Goal: Task Accomplishment & Management: Use online tool/utility

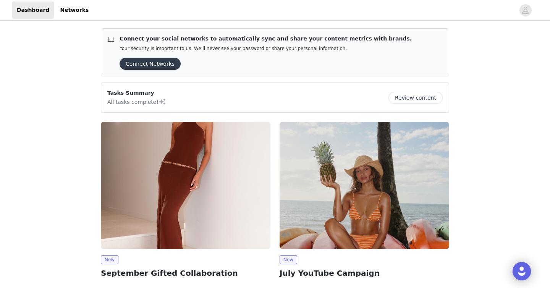
click at [273, 126] on div "New September Gifted Collaboration We’re excited to invite you to collaborate w…" at bounding box center [185, 223] width 179 height 212
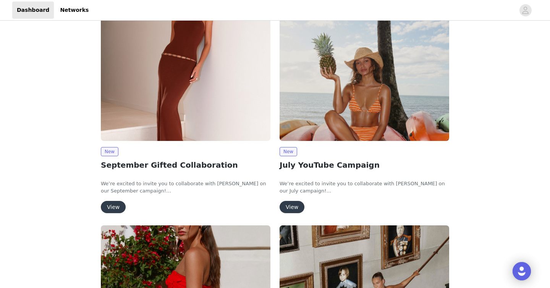
scroll to position [112, 0]
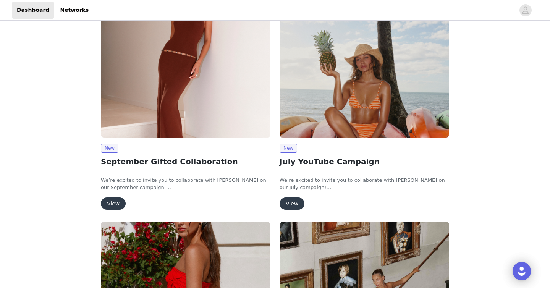
click at [274, 117] on div "New September Gifted Collaboration We’re excited to invite you to collaborate w…" at bounding box center [185, 112] width 179 height 212
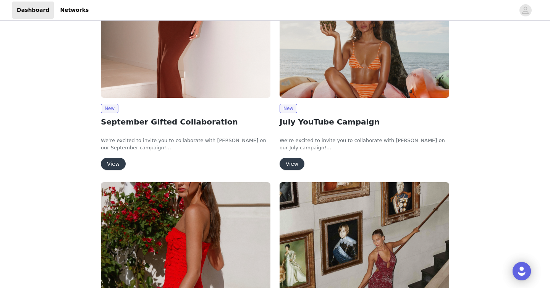
scroll to position [151, 0]
click at [112, 164] on button "View" at bounding box center [113, 164] width 25 height 12
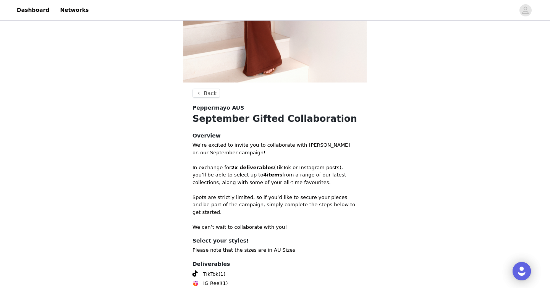
scroll to position [245, 0]
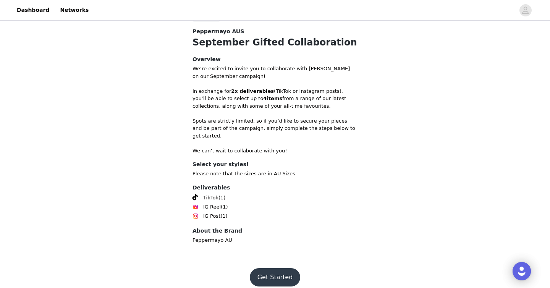
click at [278, 269] on button "Get Started" at bounding box center [275, 277] width 51 height 18
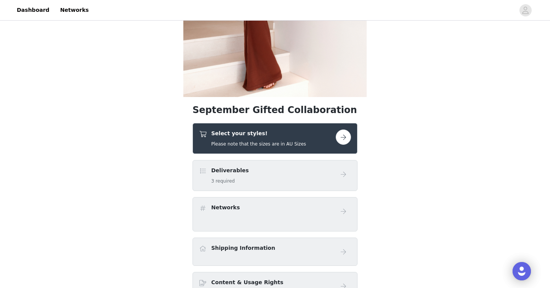
scroll to position [222, 0]
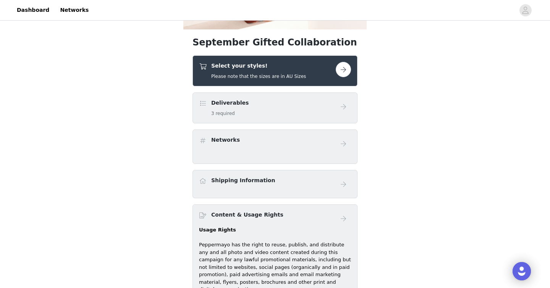
click at [346, 71] on button "button" at bounding box center [343, 69] width 15 height 15
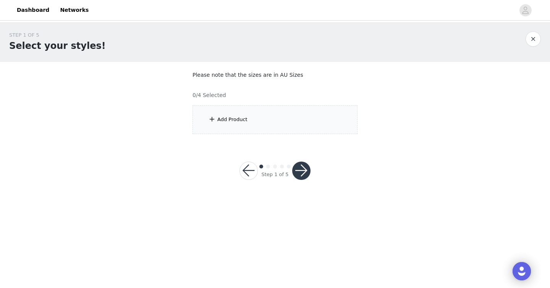
click at [237, 113] on div "Add Product" at bounding box center [274, 119] width 165 height 29
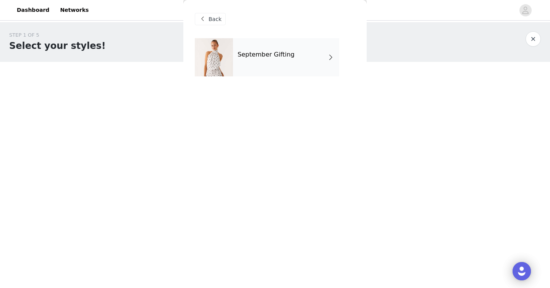
click at [293, 69] on div "September Gifting" at bounding box center [286, 57] width 106 height 38
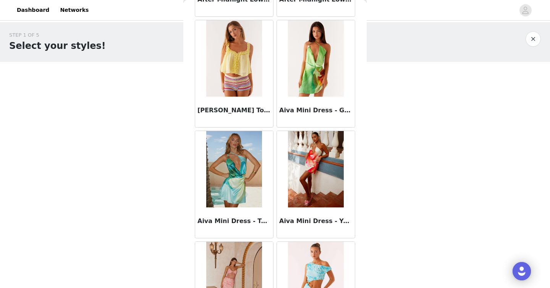
scroll to position [881, 0]
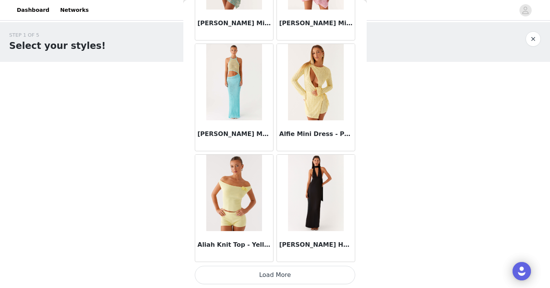
click at [292, 272] on button "Load More" at bounding box center [275, 275] width 160 height 18
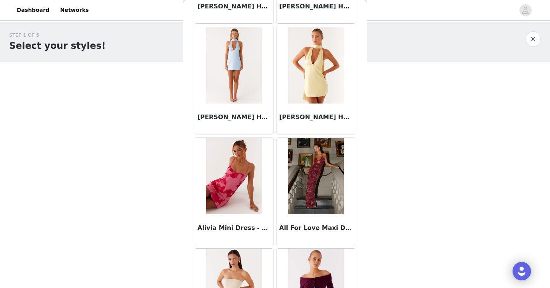
scroll to position [1988, 0]
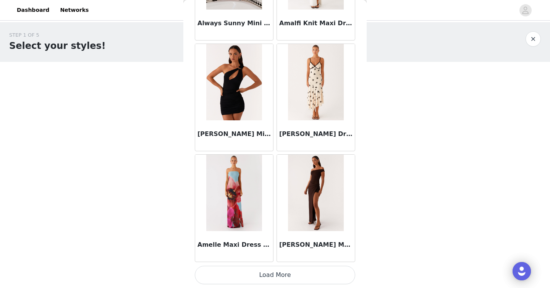
click at [282, 274] on button "Load More" at bounding box center [275, 275] width 160 height 18
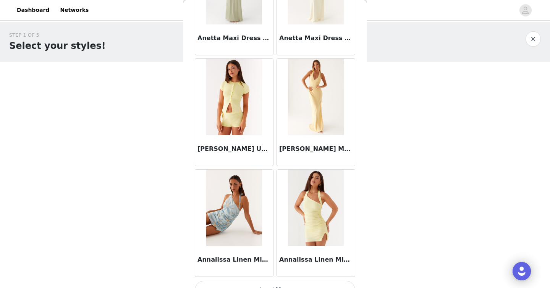
scroll to position [3096, 0]
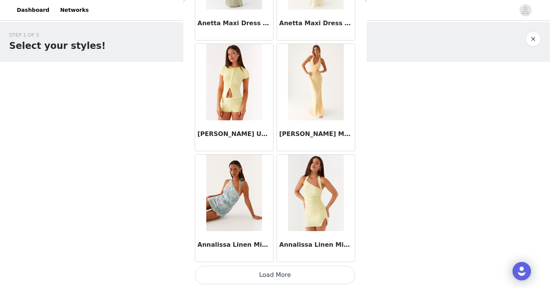
click at [268, 276] on button "Load More" at bounding box center [275, 275] width 160 height 18
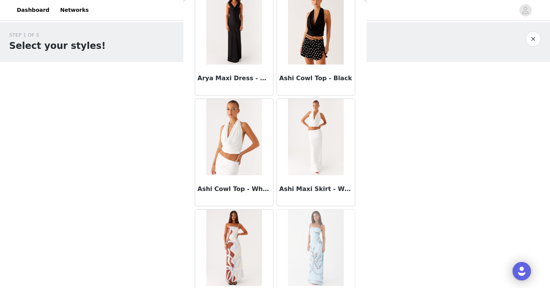
scroll to position [4203, 0]
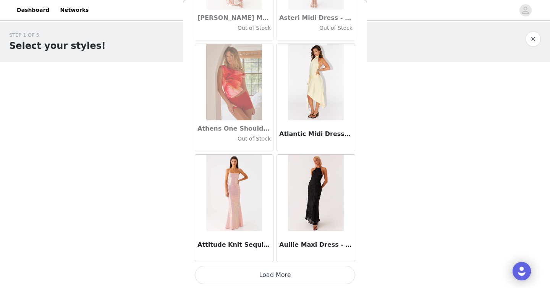
click at [272, 275] on button "Load More" at bounding box center [275, 275] width 160 height 18
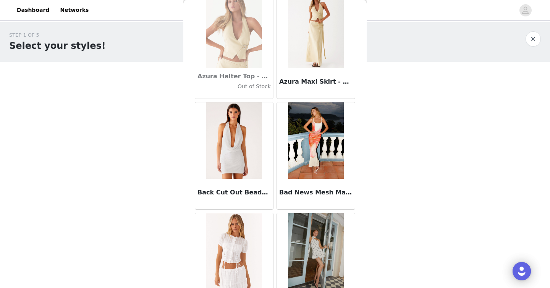
scroll to position [5311, 0]
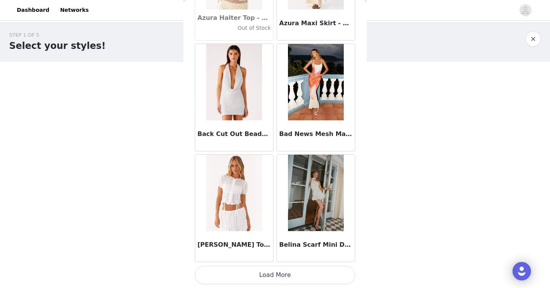
click at [269, 273] on button "Load More" at bounding box center [275, 275] width 160 height 18
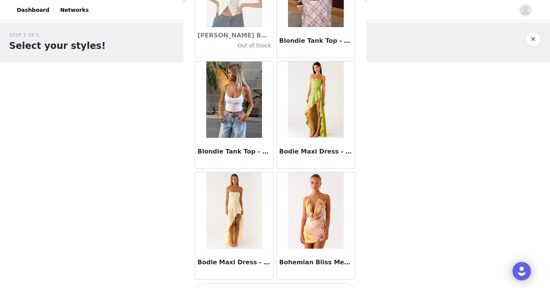
scroll to position [6418, 0]
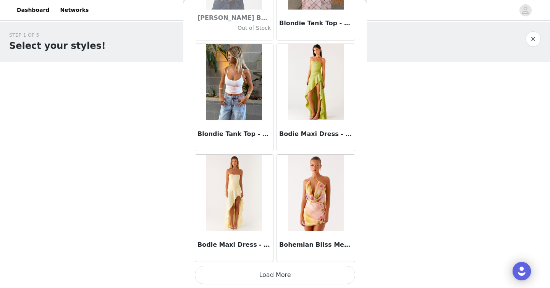
click at [283, 274] on button "Load More" at bounding box center [275, 275] width 160 height 18
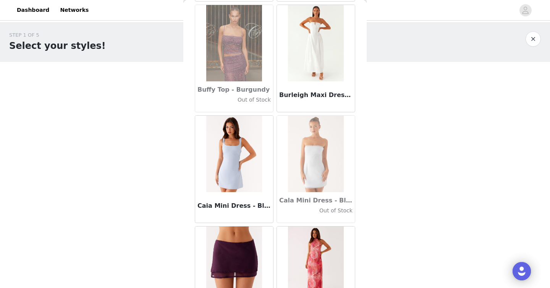
scroll to position [7526, 0]
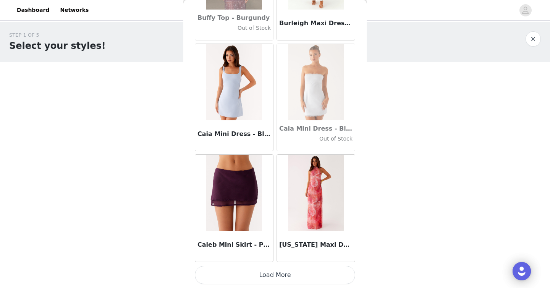
click at [285, 272] on button "Load More" at bounding box center [275, 275] width 160 height 18
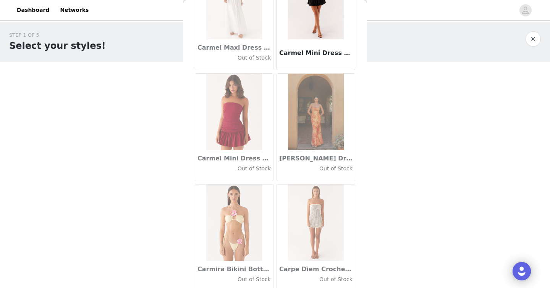
scroll to position [8633, 0]
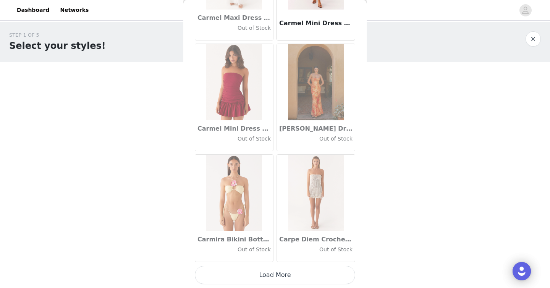
click at [286, 276] on button "Load More" at bounding box center [275, 275] width 160 height 18
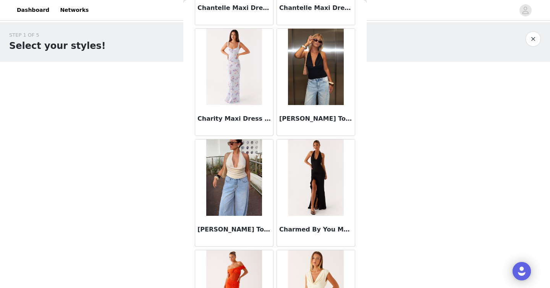
scroll to position [9741, 0]
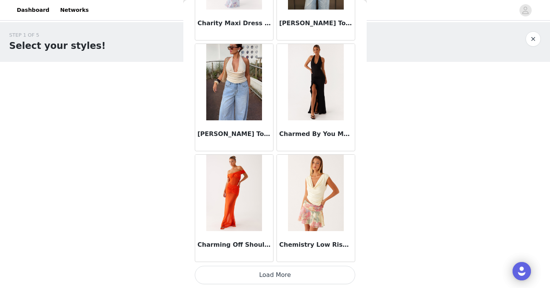
click at [286, 275] on button "Load More" at bounding box center [275, 275] width 160 height 18
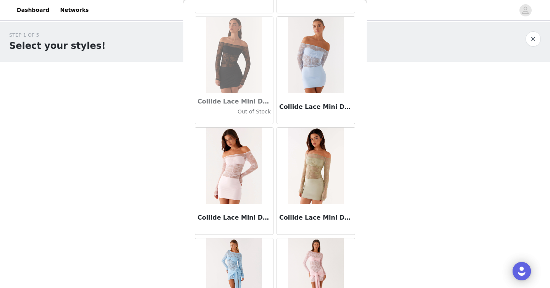
scroll to position [10848, 0]
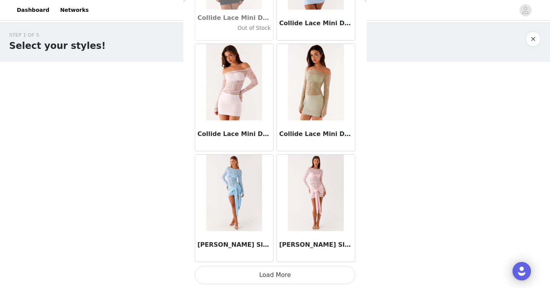
click at [284, 276] on button "Load More" at bounding box center [275, 275] width 160 height 18
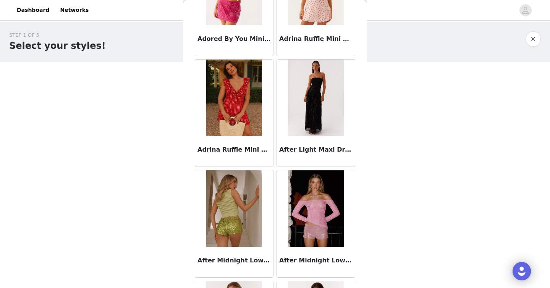
scroll to position [0, 0]
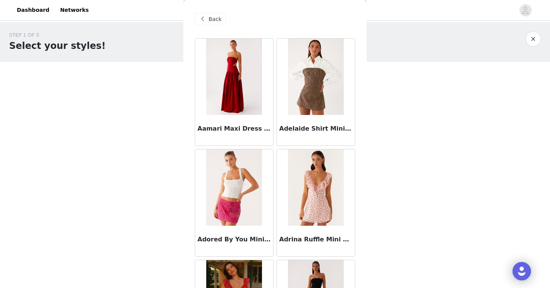
click at [220, 19] on span "Back" at bounding box center [215, 19] width 13 height 8
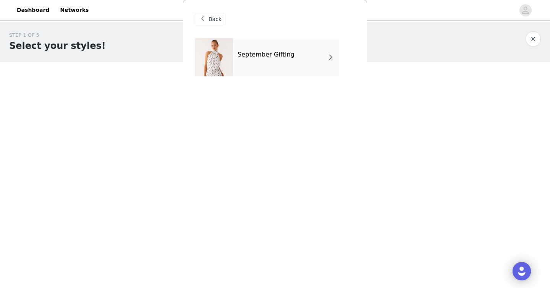
click at [281, 62] on div "September Gifting" at bounding box center [286, 57] width 106 height 38
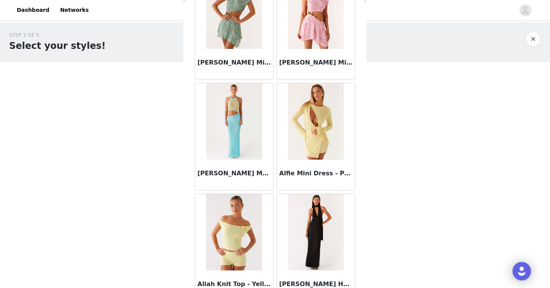
scroll to position [881, 0]
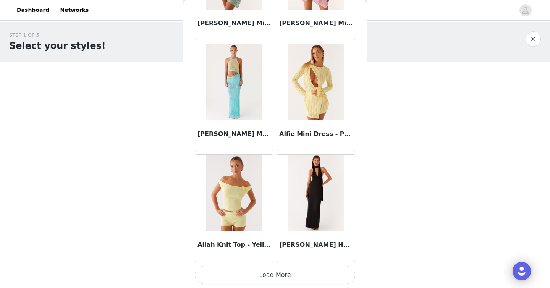
click at [290, 279] on button "Load More" at bounding box center [275, 275] width 160 height 18
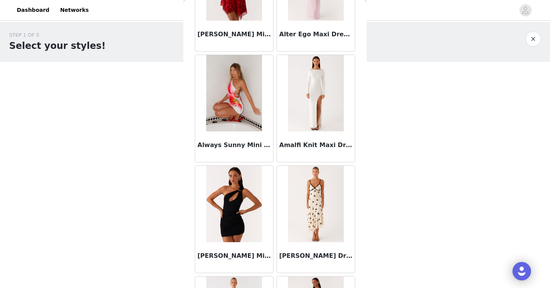
scroll to position [1988, 0]
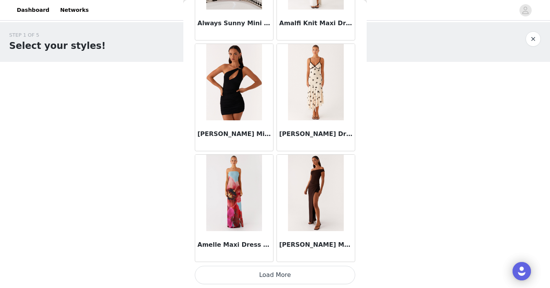
click at [285, 272] on button "Load More" at bounding box center [275, 275] width 160 height 18
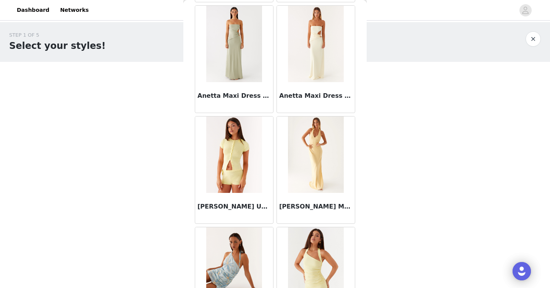
scroll to position [3096, 0]
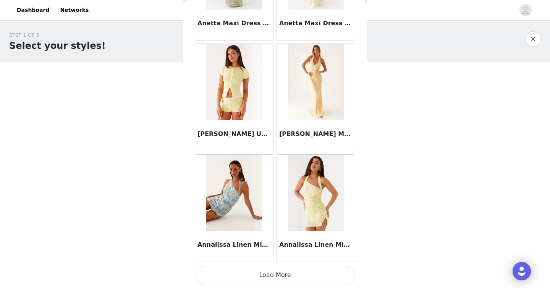
click at [291, 272] on button "Load More" at bounding box center [275, 275] width 160 height 18
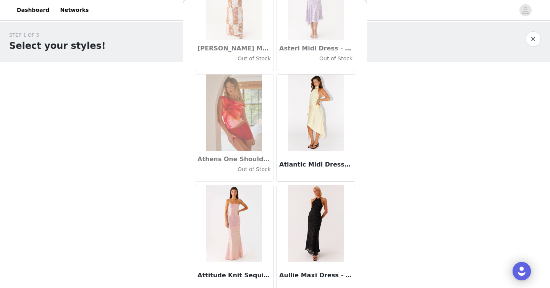
scroll to position [4203, 0]
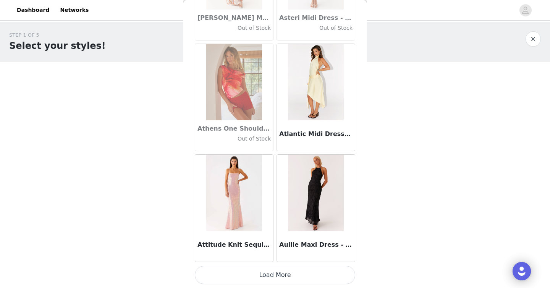
click at [286, 274] on button "Load More" at bounding box center [275, 275] width 160 height 18
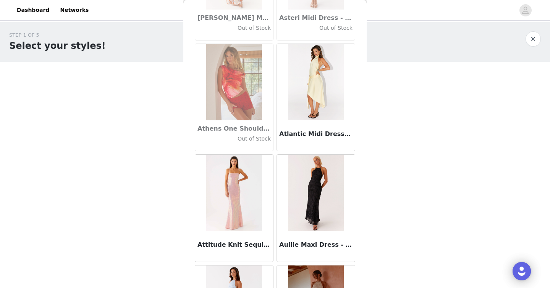
click at [275, 159] on div "Aullie Maxi Dress - Black" at bounding box center [316, 208] width 82 height 111
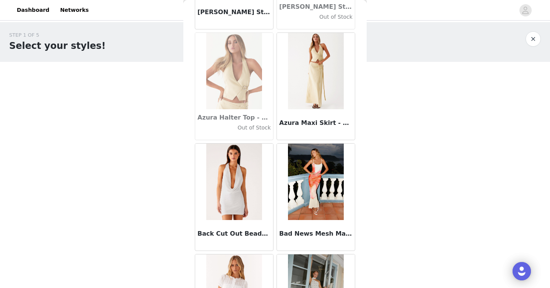
scroll to position [5311, 0]
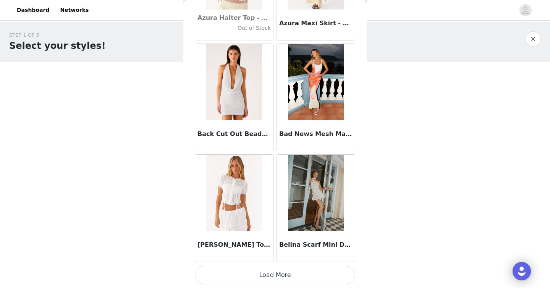
click at [287, 278] on button "Load More" at bounding box center [275, 275] width 160 height 18
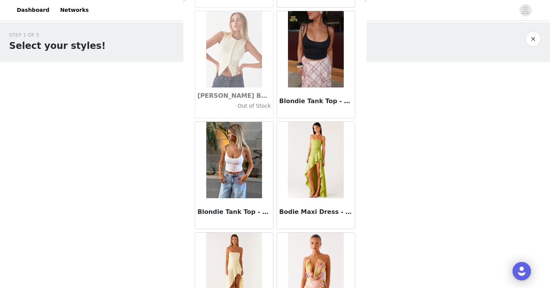
scroll to position [6418, 0]
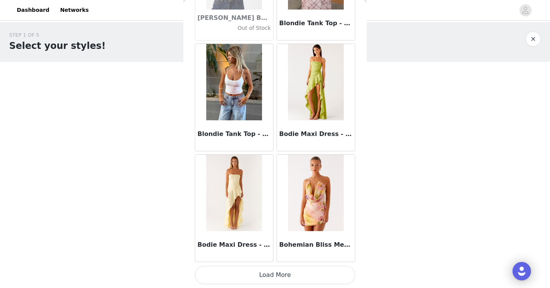
click at [283, 272] on button "Load More" at bounding box center [275, 275] width 160 height 18
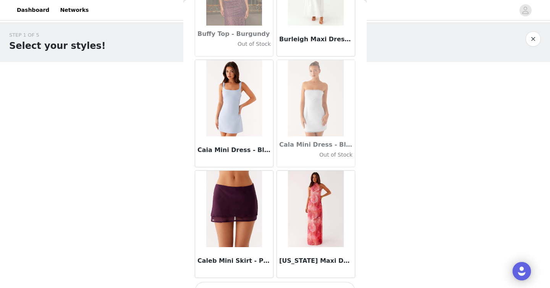
scroll to position [7526, 0]
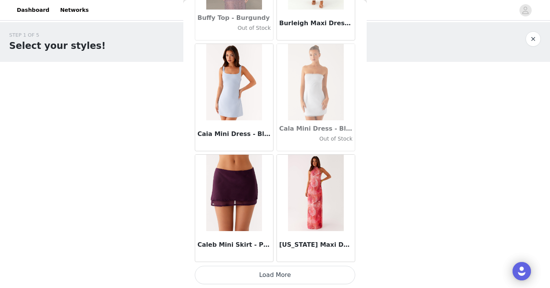
click at [280, 268] on button "Load More" at bounding box center [275, 275] width 160 height 18
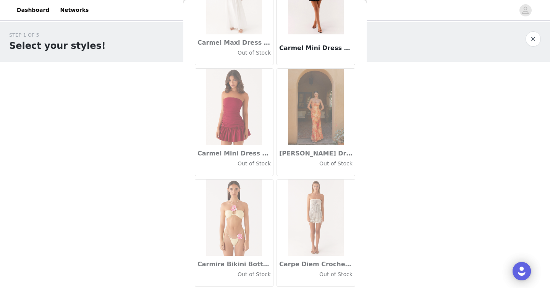
scroll to position [8633, 0]
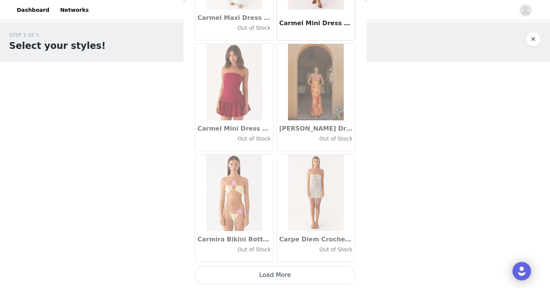
click at [288, 276] on button "Load More" at bounding box center [275, 275] width 160 height 18
click at [275, 162] on div "Carpe Diem Crochet Mini Dress - Ivory Out of Stock" at bounding box center [316, 208] width 82 height 111
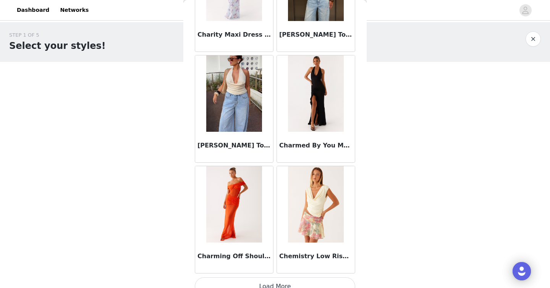
scroll to position [9741, 0]
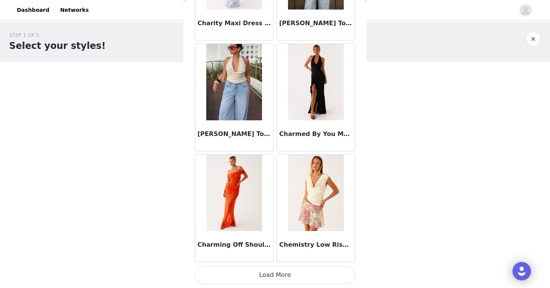
click at [276, 269] on button "Load More" at bounding box center [275, 275] width 160 height 18
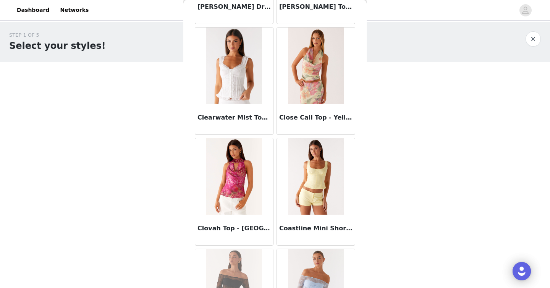
scroll to position [10535, 0]
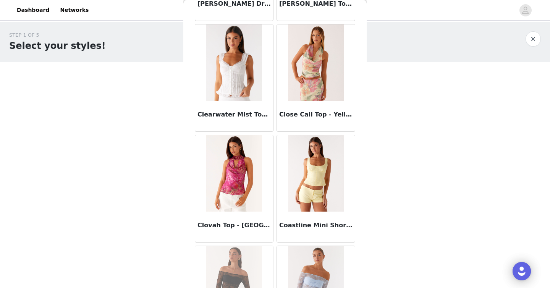
click at [275, 203] on div "Clovah Top - [GEOGRAPHIC_DATA]" at bounding box center [234, 188] width 82 height 111
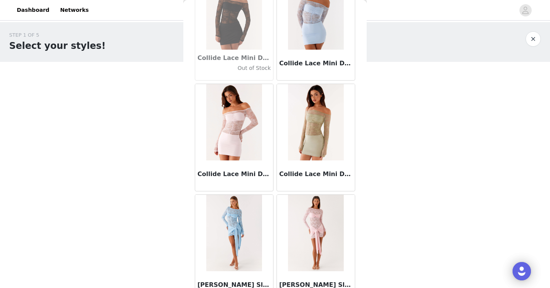
scroll to position [10848, 0]
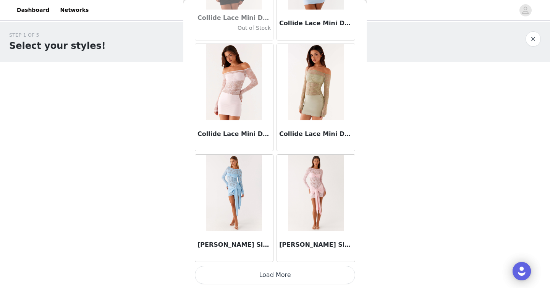
click at [275, 267] on button "Load More" at bounding box center [275, 275] width 160 height 18
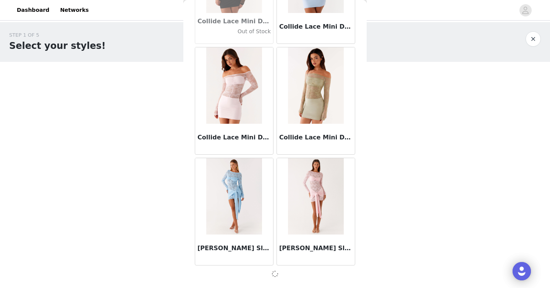
click at [275, 233] on div "[PERSON_NAME] Sleeve Mini Dress - Pale Blue" at bounding box center [234, 211] width 82 height 111
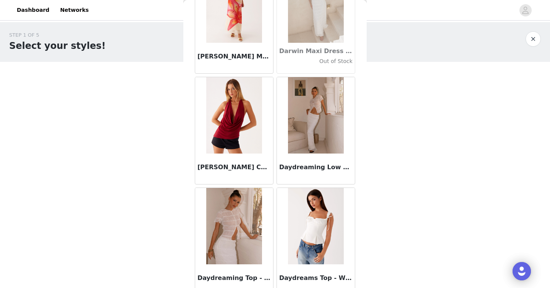
scroll to position [11956, 0]
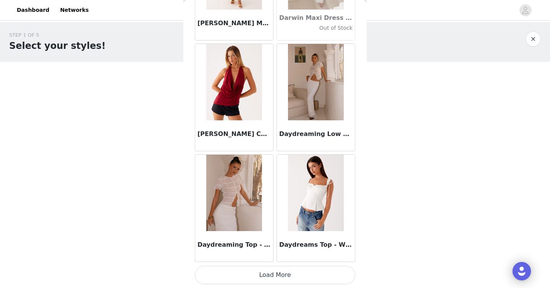
click at [272, 280] on button "Load More" at bounding box center [275, 275] width 160 height 18
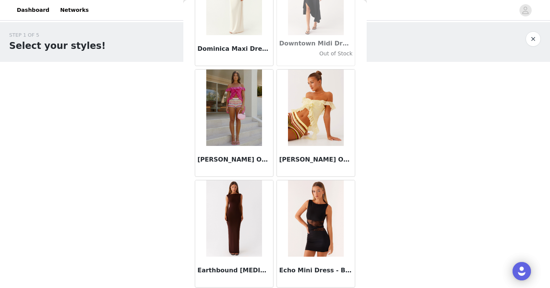
scroll to position [13063, 0]
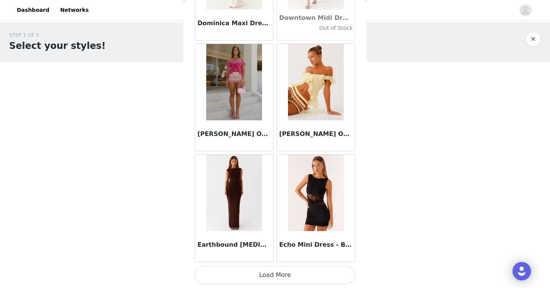
click at [274, 274] on button "Load More" at bounding box center [275, 275] width 160 height 18
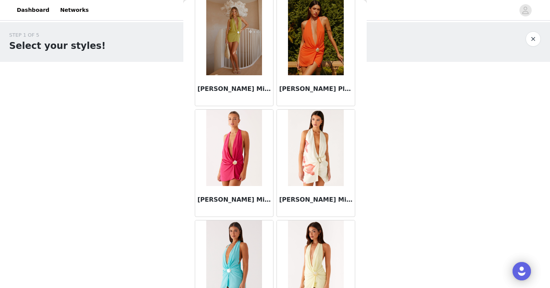
scroll to position [14171, 0]
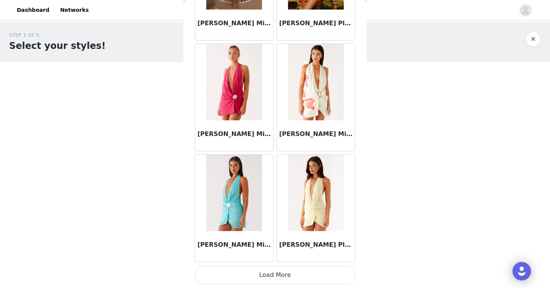
click at [273, 275] on button "Load More" at bounding box center [275, 275] width 160 height 18
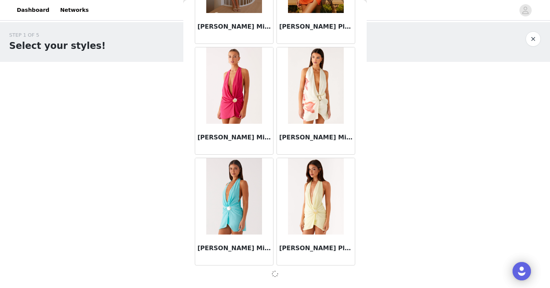
scroll to position [14167, 0]
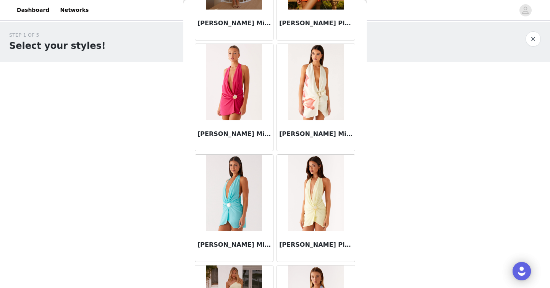
click at [275, 208] on div "[PERSON_NAME] Plunge Mini Dress - Yellow" at bounding box center [316, 208] width 82 height 111
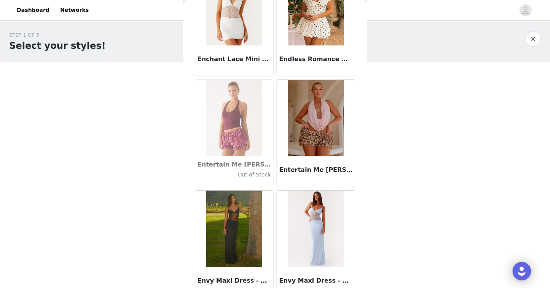
scroll to position [15278, 0]
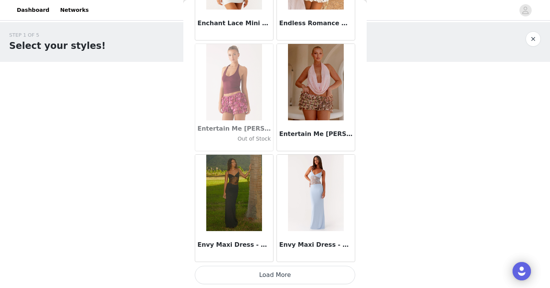
click at [272, 272] on button "Load More" at bounding box center [275, 275] width 160 height 18
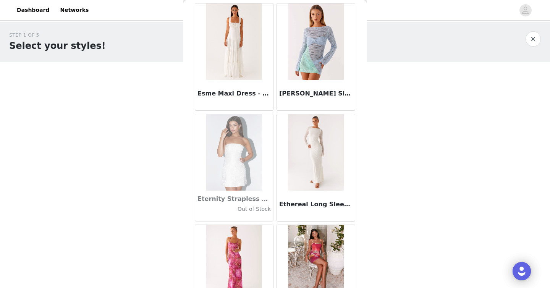
scroll to position [15702, 0]
